Goal: Navigation & Orientation: Find specific page/section

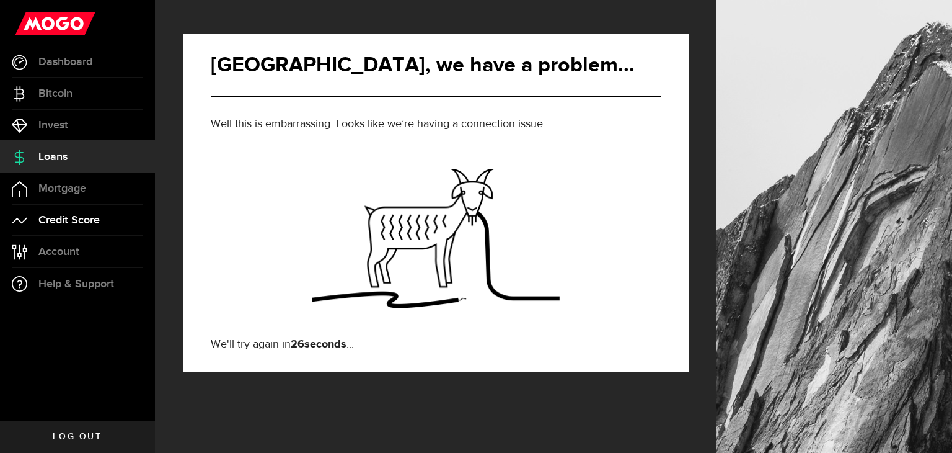
click at [72, 219] on span "Credit Score" at bounding box center [68, 219] width 61 height 11
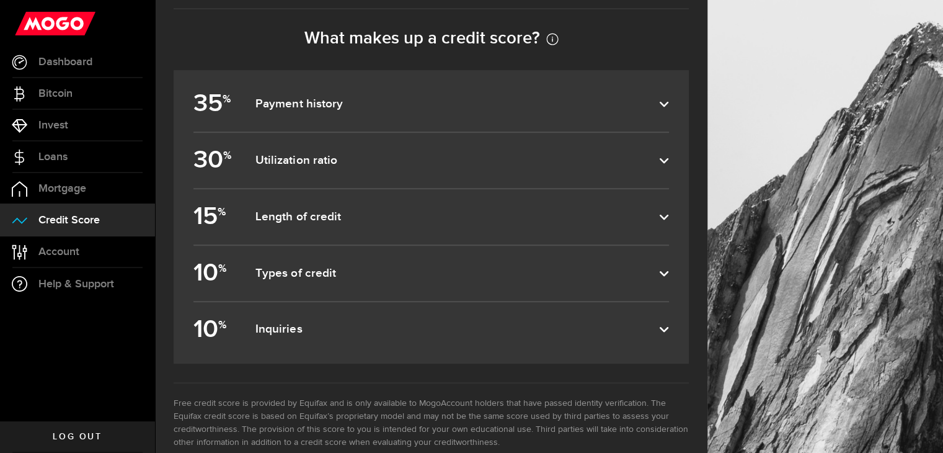
scroll to position [558, 0]
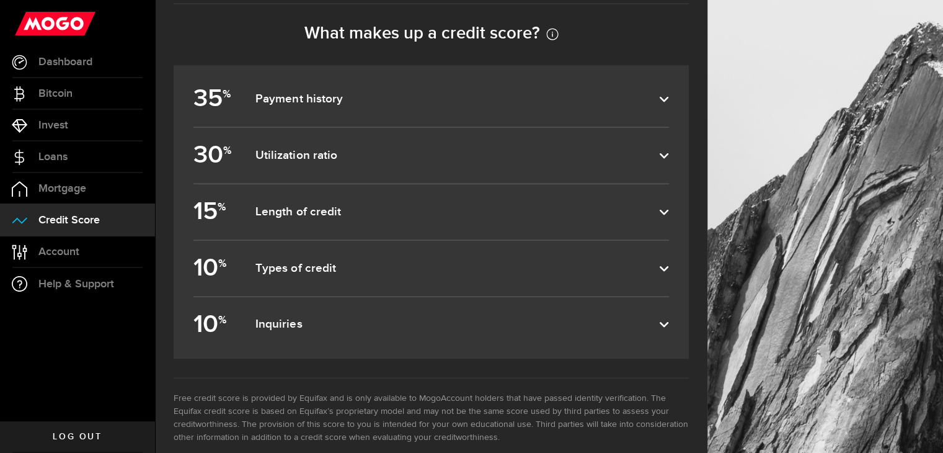
click at [71, 214] on span "Credit Score" at bounding box center [68, 219] width 61 height 11
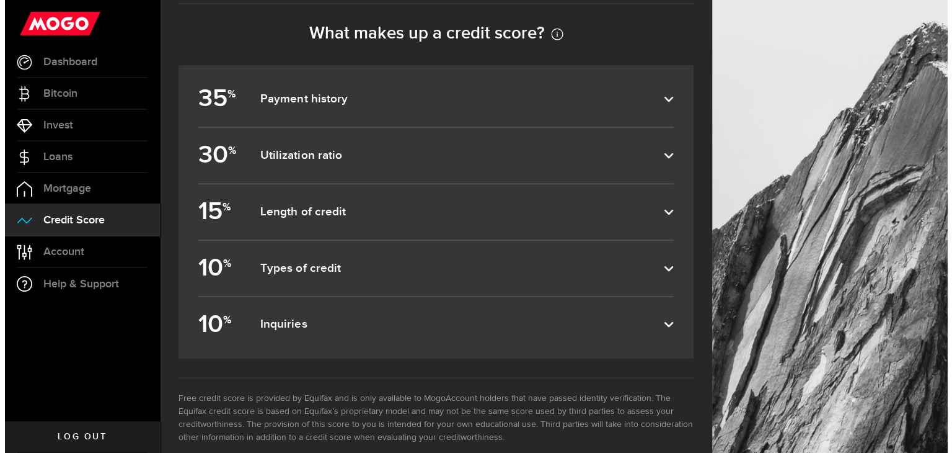
scroll to position [0, 0]
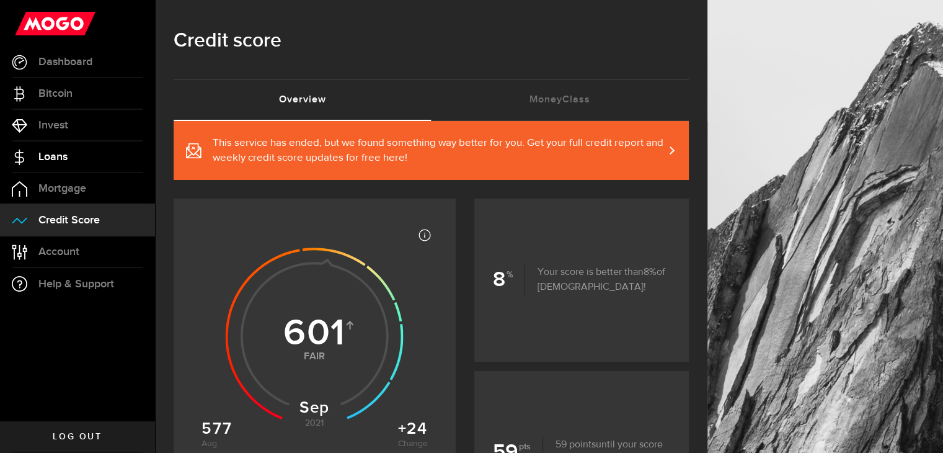
click at [74, 161] on link "Loans" at bounding box center [77, 156] width 155 height 31
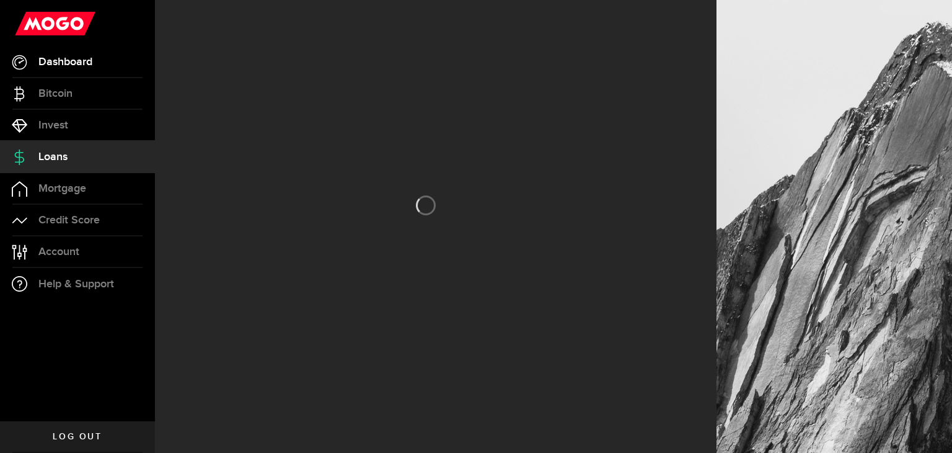
click at [77, 64] on span "Dashboard" at bounding box center [65, 61] width 54 height 11
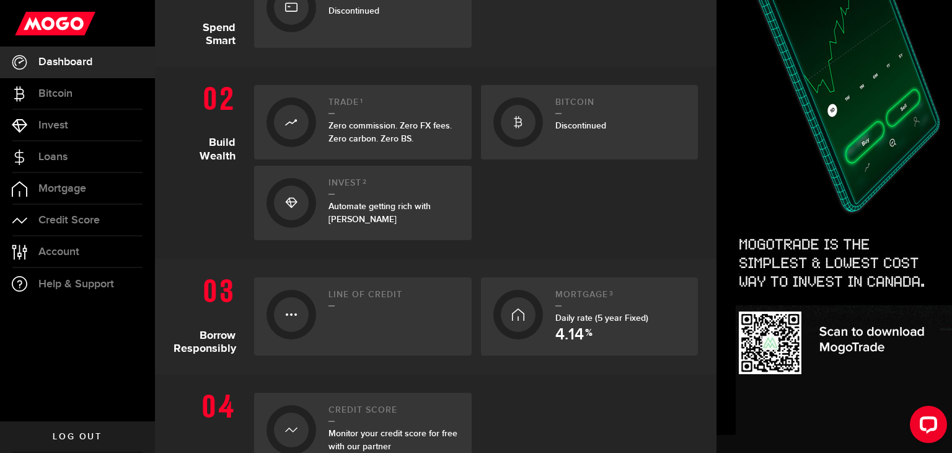
scroll to position [372, 0]
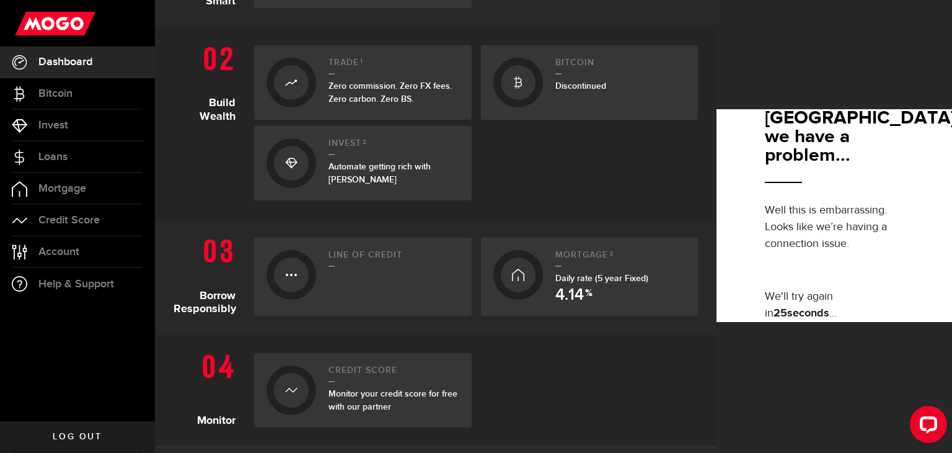
click at [67, 429] on link "Log out" at bounding box center [77, 436] width 155 height 31
